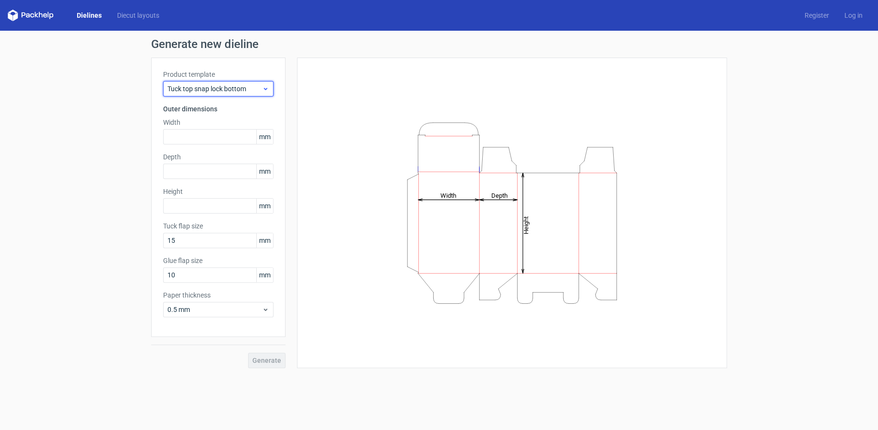
click at [218, 93] on div "Tuck top snap lock bottom" at bounding box center [218, 88] width 110 height 15
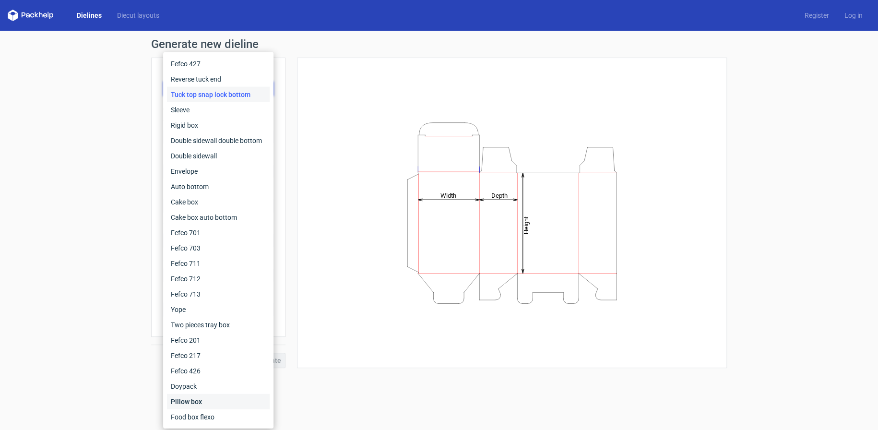
click at [194, 402] on div "Pillow box" at bounding box center [218, 401] width 103 height 15
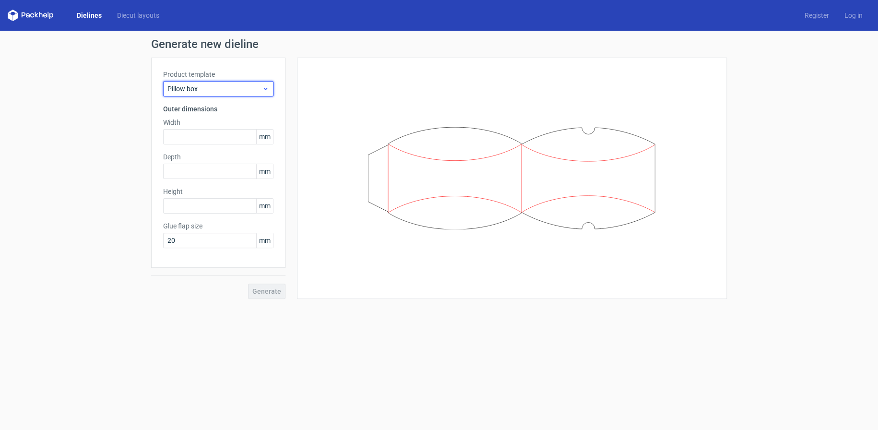
click at [196, 83] on div "Pillow box" at bounding box center [218, 88] width 110 height 15
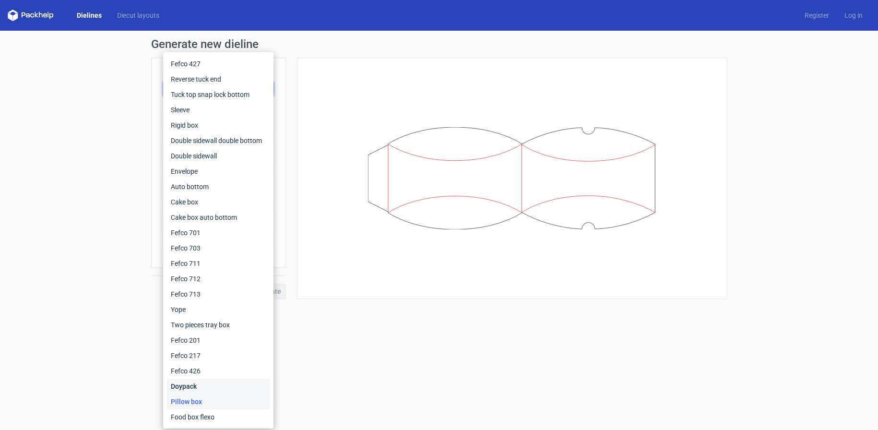
click at [197, 380] on div "Doypack" at bounding box center [218, 385] width 103 height 15
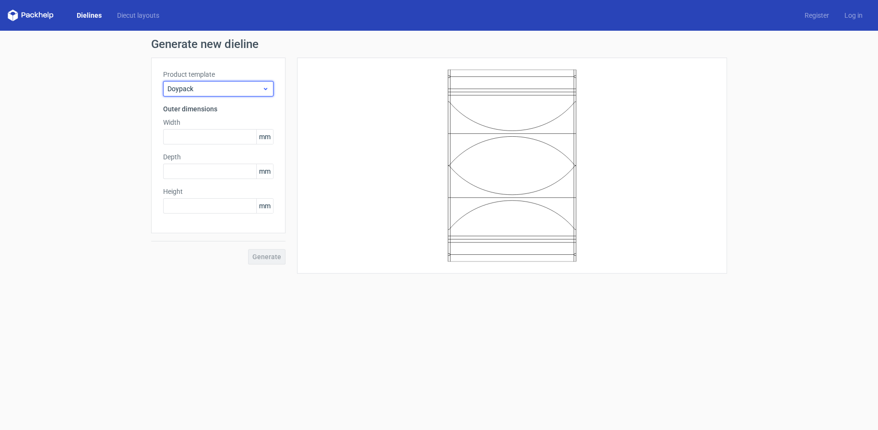
click at [210, 84] on span "Doypack" at bounding box center [214, 89] width 95 height 10
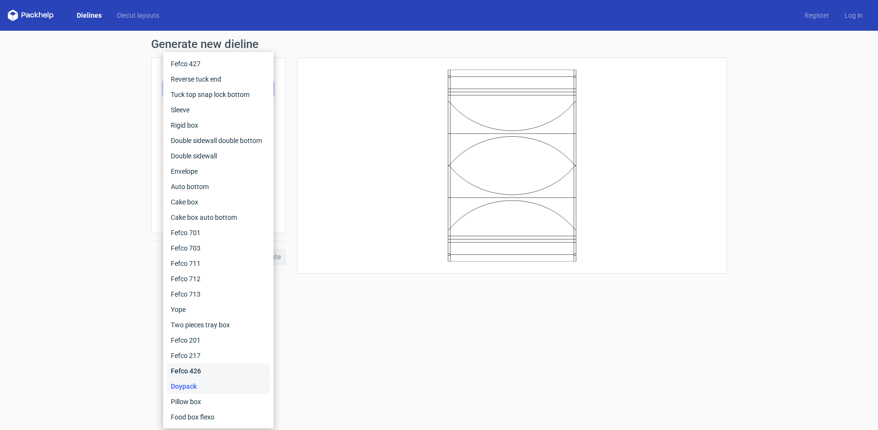
click at [184, 371] on div "Fefco 426" at bounding box center [218, 370] width 103 height 15
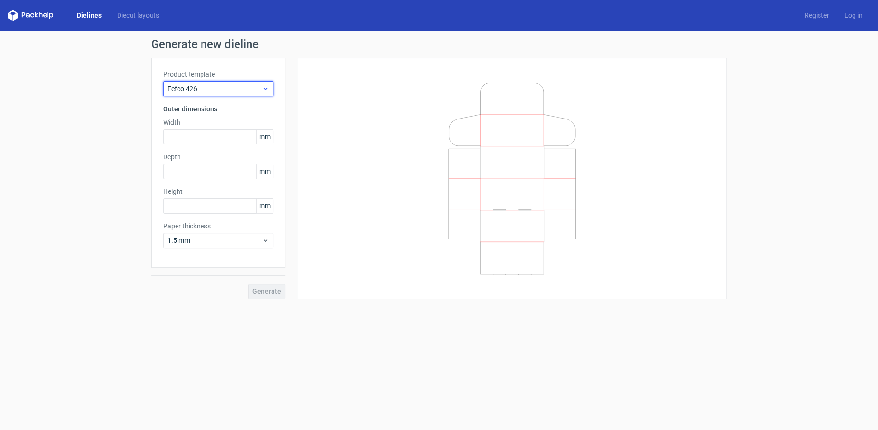
click at [212, 87] on span "Fefco 426" at bounding box center [214, 89] width 95 height 10
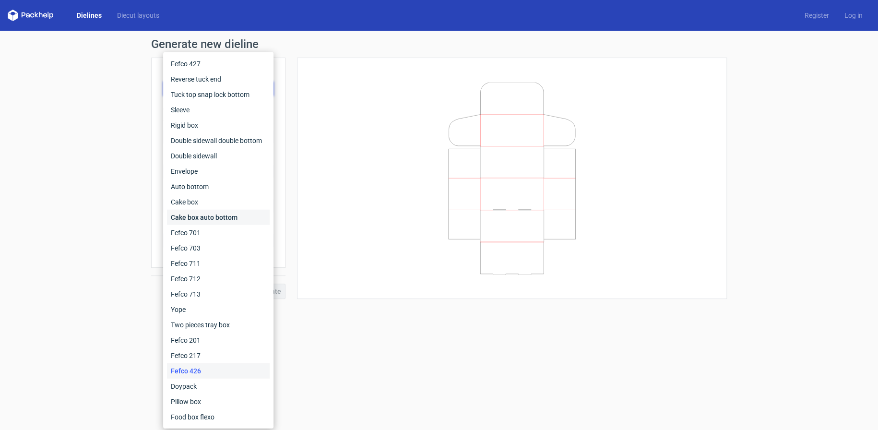
click at [207, 216] on div "Cake box auto bottom" at bounding box center [218, 217] width 103 height 15
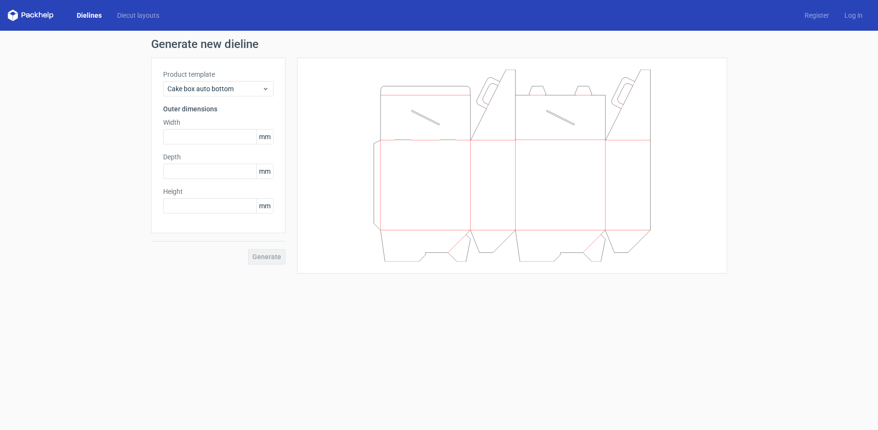
click at [225, 76] on label "Product template" at bounding box center [218, 75] width 110 height 10
click at [223, 83] on div "Cake box auto bottom" at bounding box center [218, 88] width 110 height 15
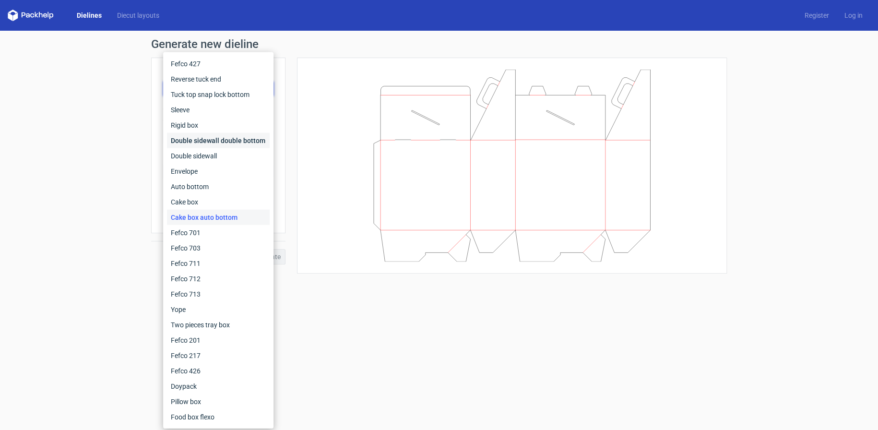
click at [210, 137] on div "Double sidewall double bottom" at bounding box center [218, 140] width 103 height 15
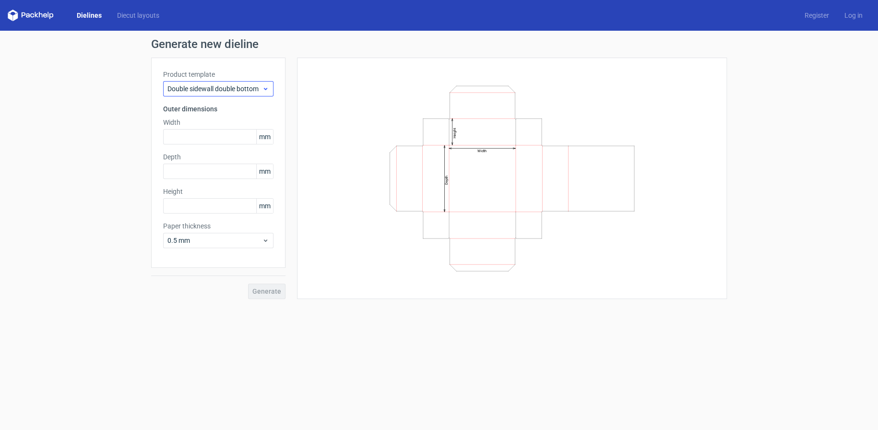
drag, startPoint x: 225, startPoint y: 71, endPoint x: 223, endPoint y: 83, distance: 12.3
click at [225, 73] on label "Product template" at bounding box center [218, 75] width 110 height 10
click at [223, 84] on span "Double sidewall double bottom" at bounding box center [214, 89] width 95 height 10
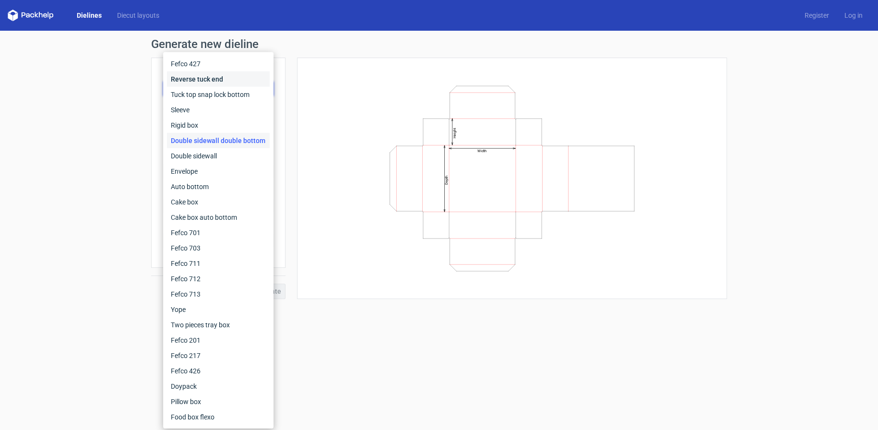
click at [224, 78] on div "Reverse tuck end" at bounding box center [218, 78] width 103 height 15
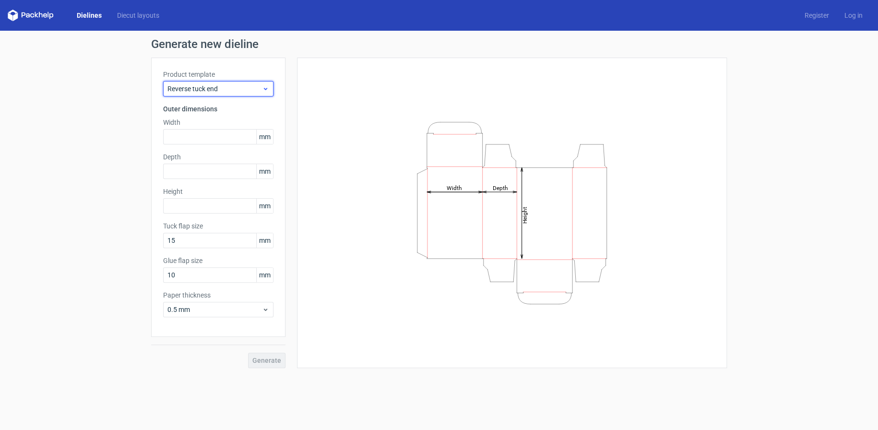
click at [226, 91] on span "Reverse tuck end" at bounding box center [214, 89] width 95 height 10
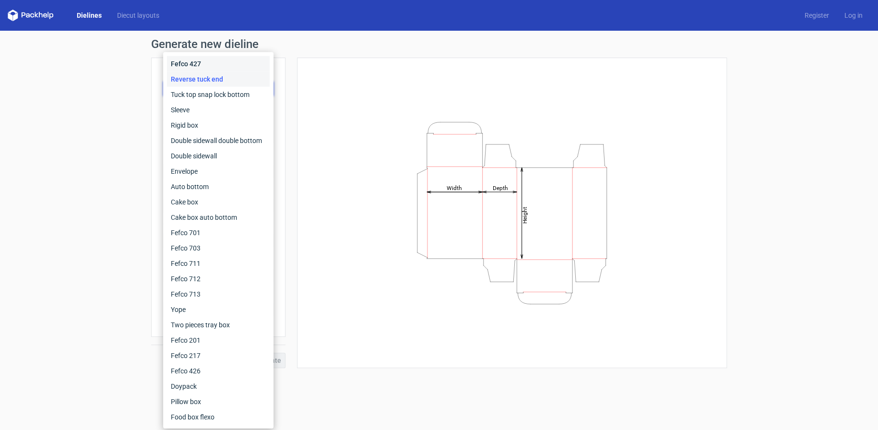
click at [218, 64] on div "Fefco 427" at bounding box center [218, 63] width 103 height 15
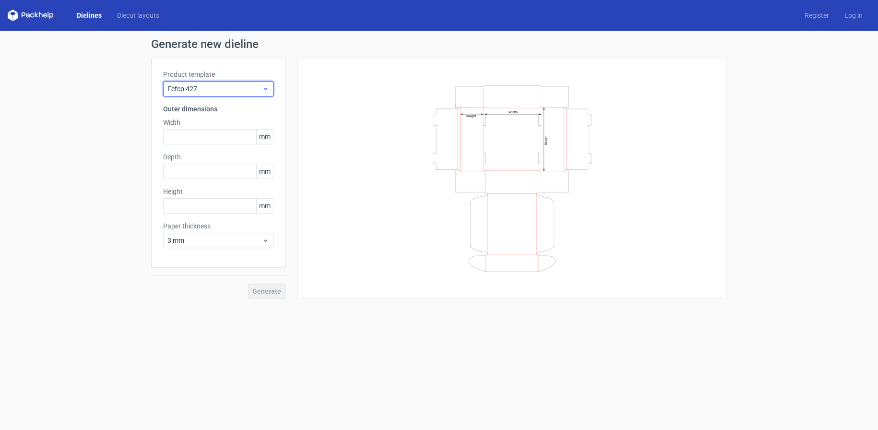
click at [215, 84] on span "Fefco 427" at bounding box center [214, 89] width 95 height 10
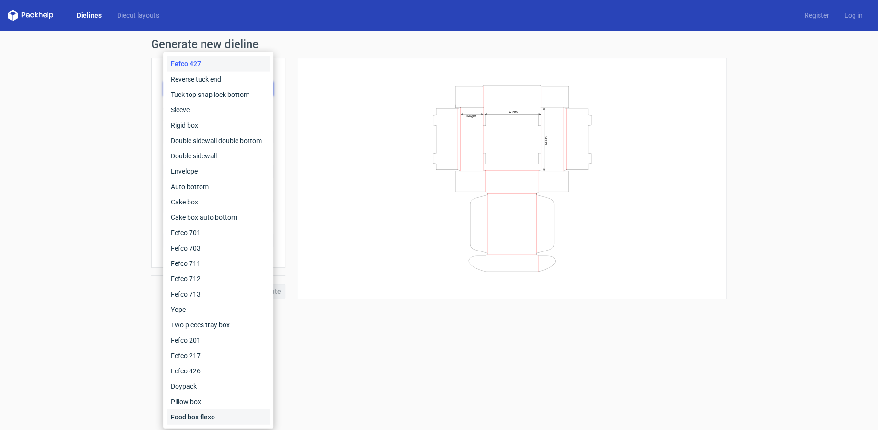
click at [201, 413] on div "Food box flexo" at bounding box center [218, 416] width 103 height 15
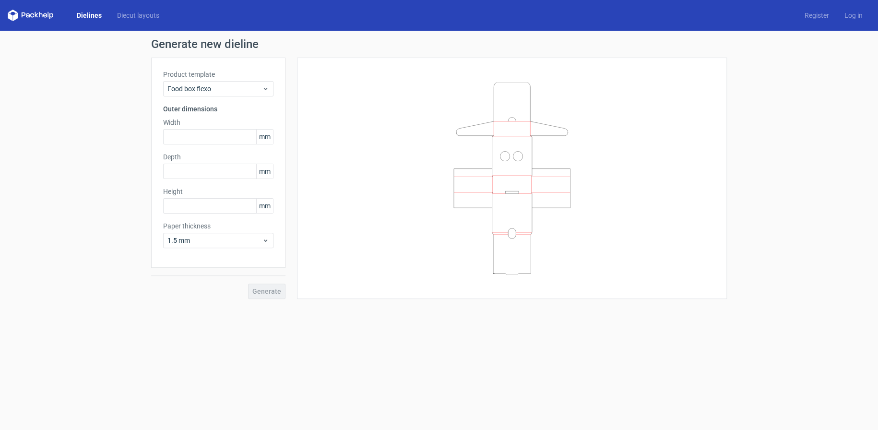
click at [116, 120] on div "Generate new dieline Product template Food box flexo Outer dimensions Width mm …" at bounding box center [439, 169] width 878 height 276
click at [95, 17] on link "Dielines" at bounding box center [89, 16] width 40 height 10
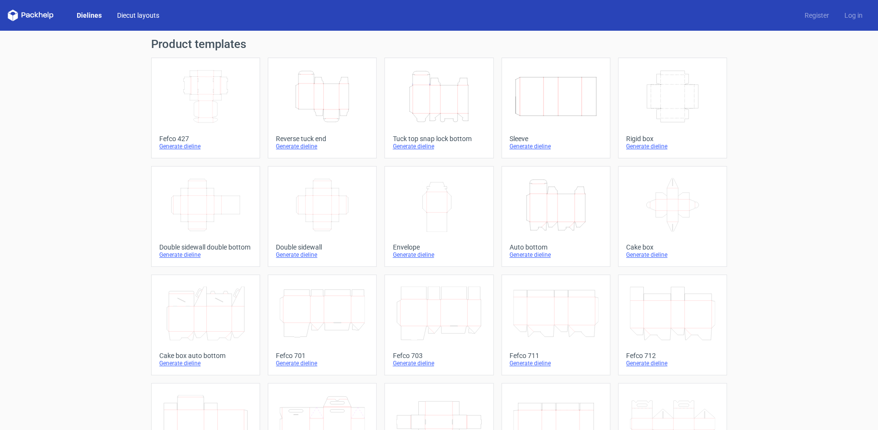
click at [138, 16] on link "Diecut layouts" at bounding box center [138, 16] width 58 height 10
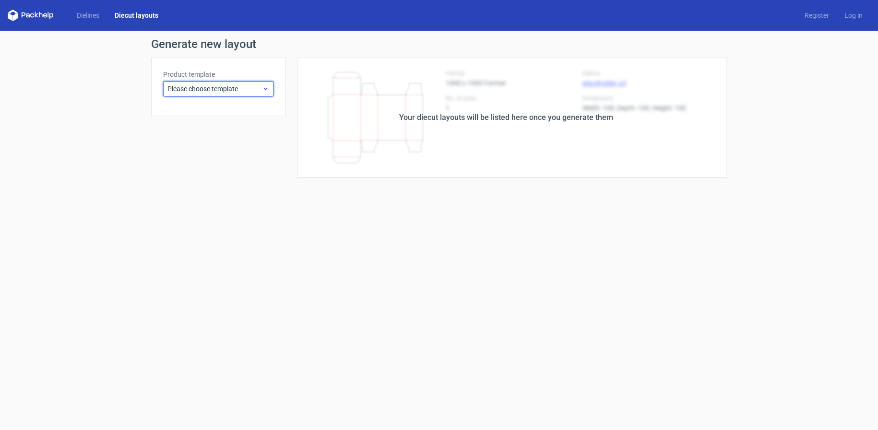
click at [206, 90] on span "Please choose template" at bounding box center [214, 89] width 95 height 10
